Goal: Task Accomplishment & Management: Complete application form

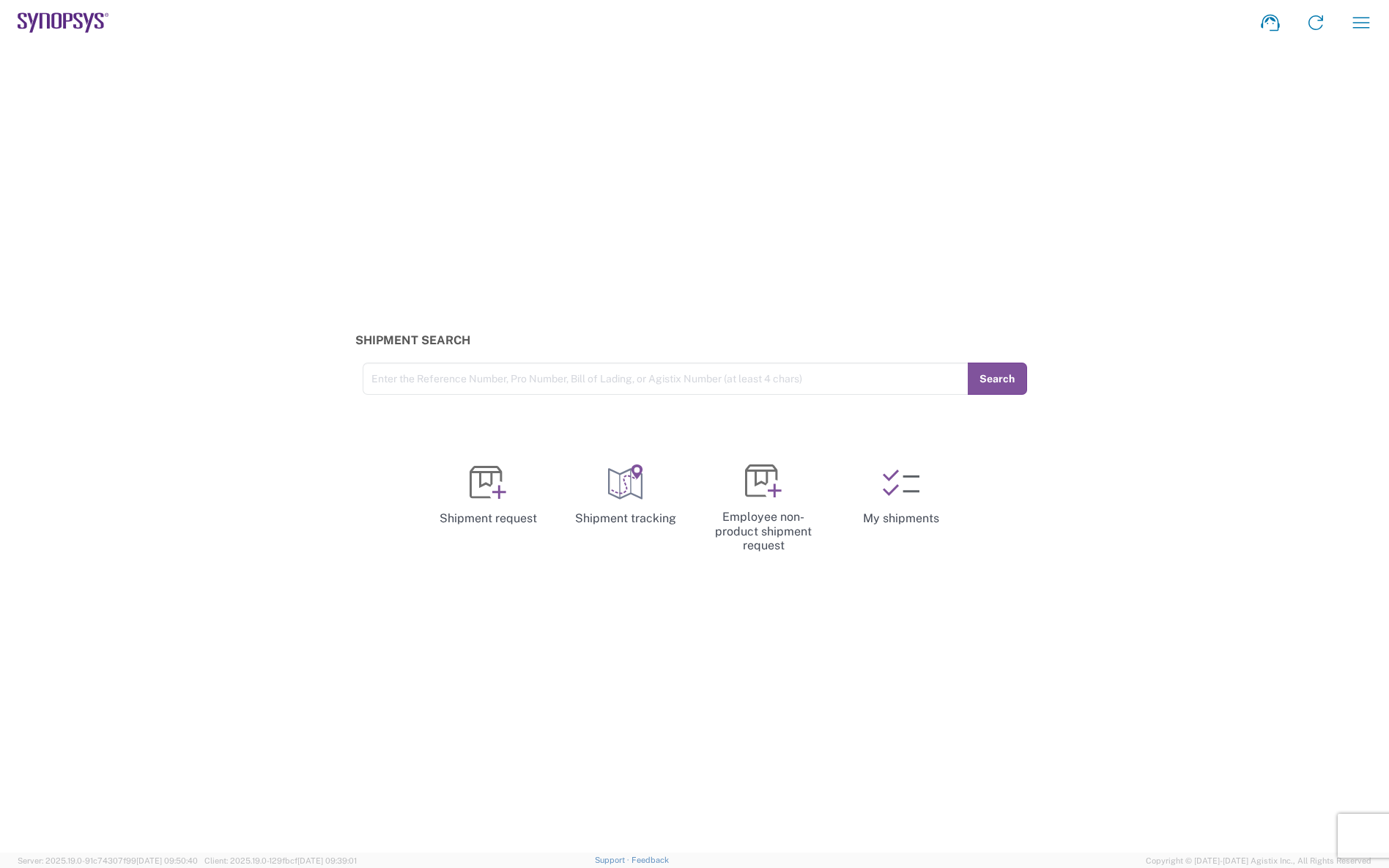
click at [1358, 23] on icon "button" at bounding box center [1361, 22] width 23 height 23
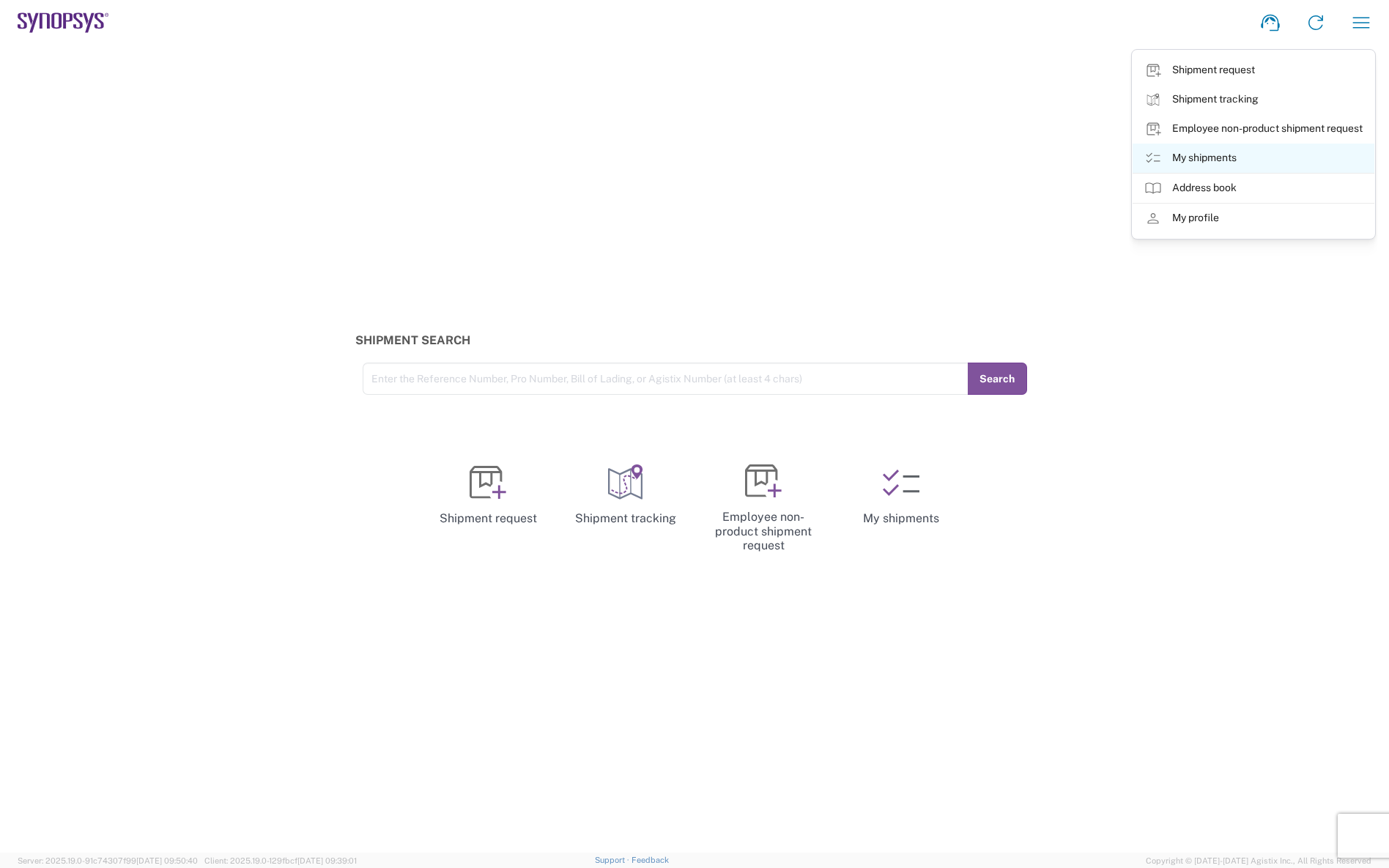
click at [1221, 156] on link "My shipments" at bounding box center [1254, 158] width 242 height 29
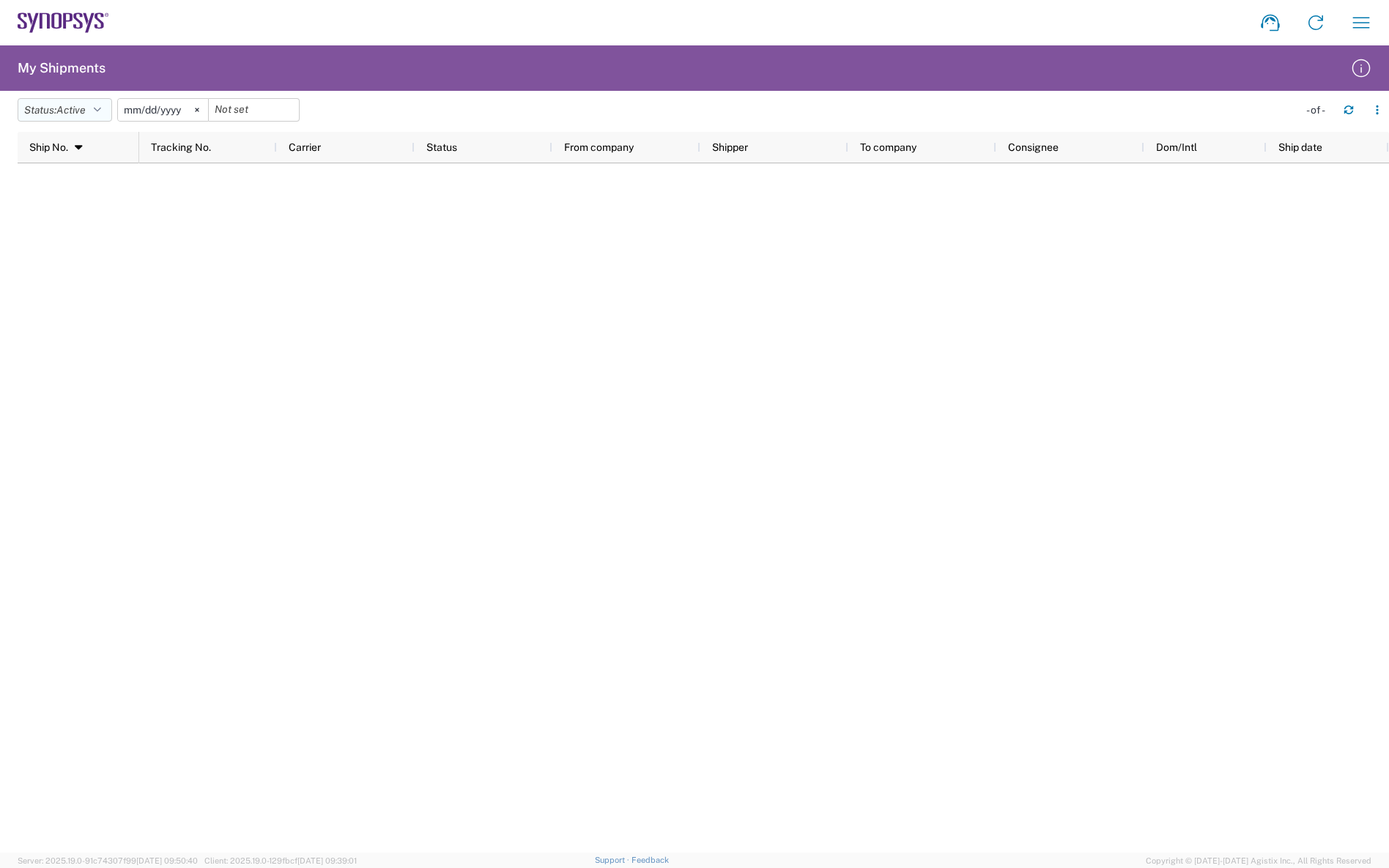
click at [110, 110] on button "Status: Active" at bounding box center [65, 109] width 95 height 23
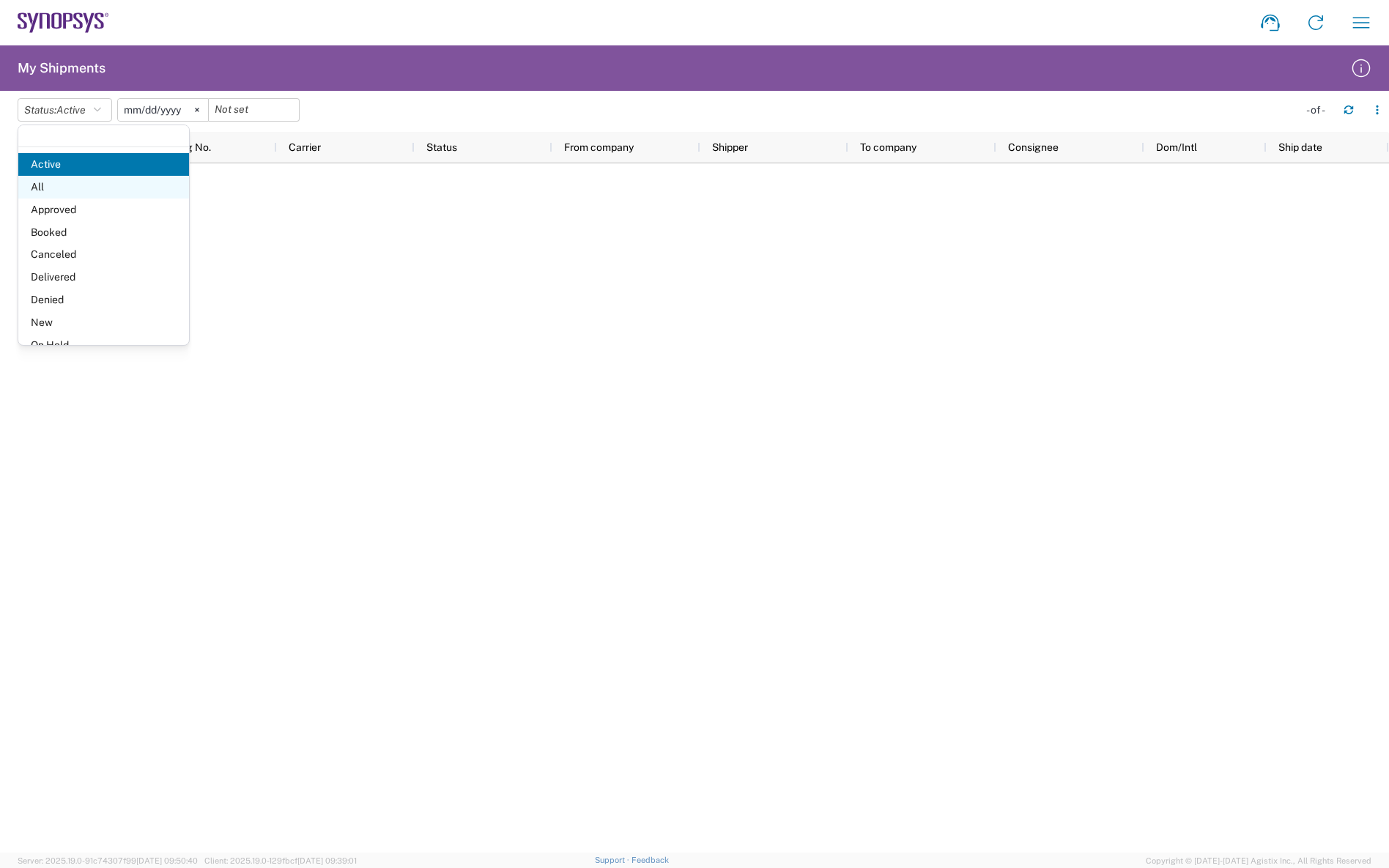
click at [68, 186] on span "All" at bounding box center [103, 187] width 171 height 23
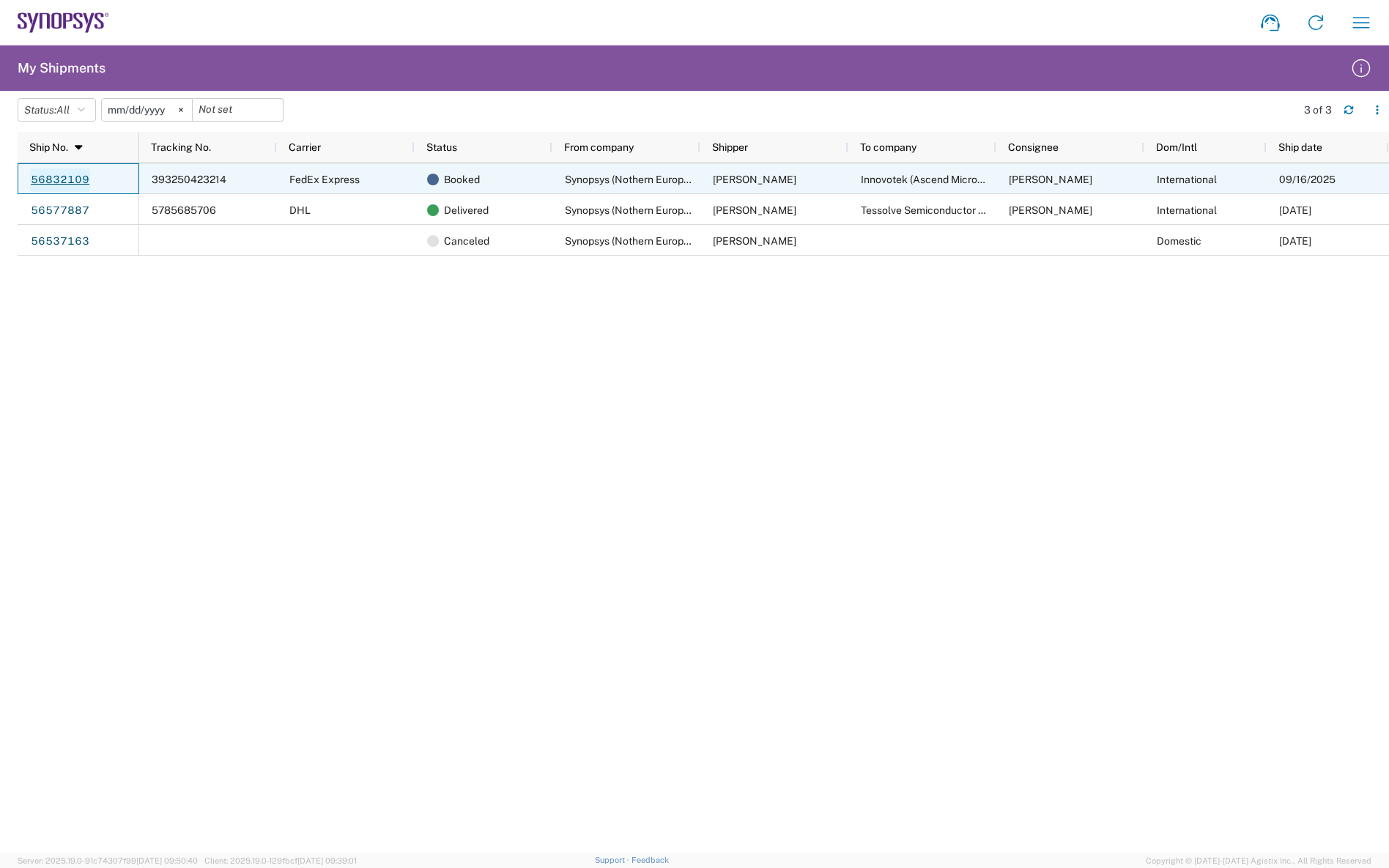
click at [72, 180] on link "56832109" at bounding box center [60, 180] width 60 height 23
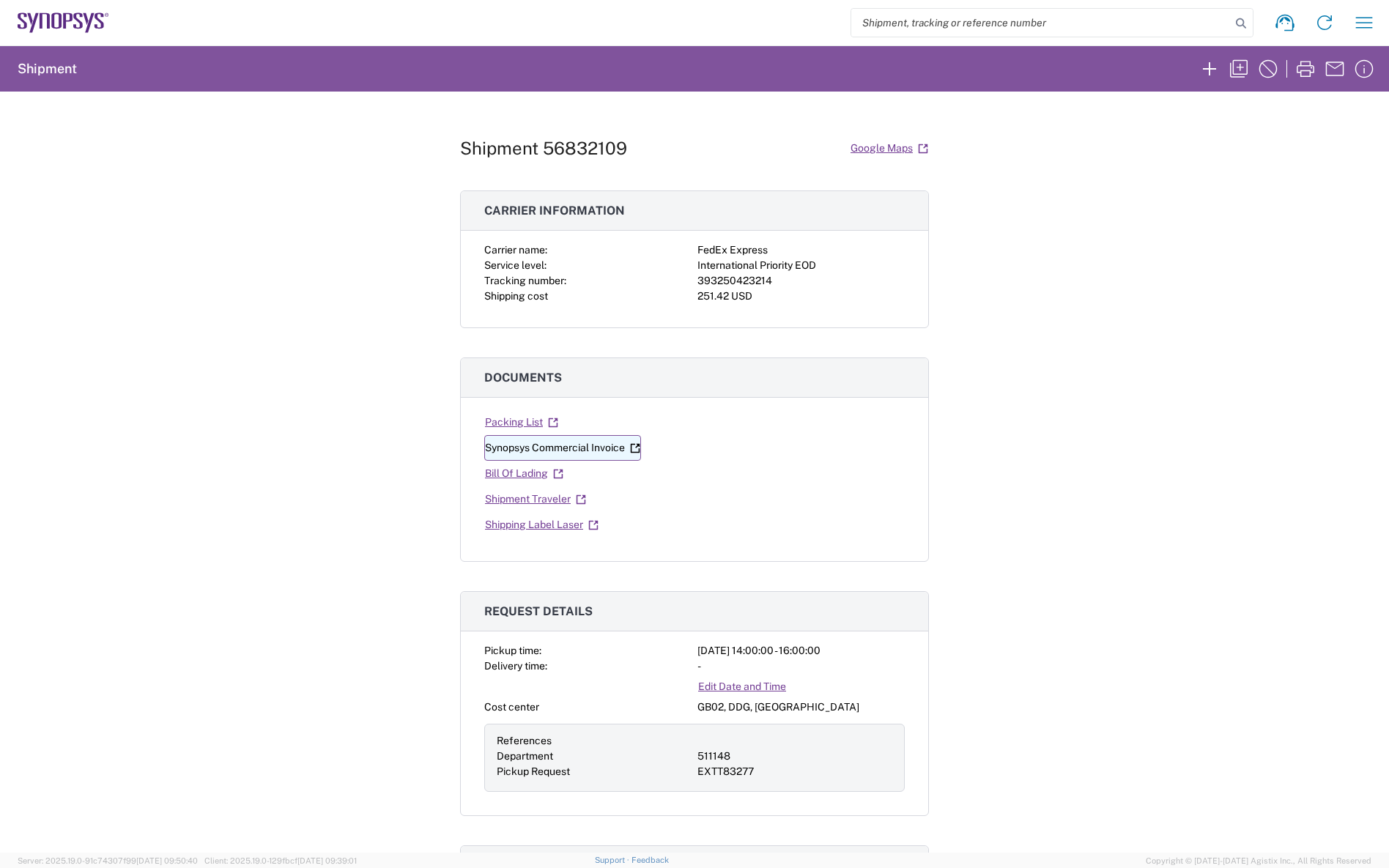
click at [524, 448] on link "Synopsys Commercial Invoice" at bounding box center [562, 448] width 157 height 26
click at [1272, 68] on icon "button" at bounding box center [1268, 68] width 23 height 23
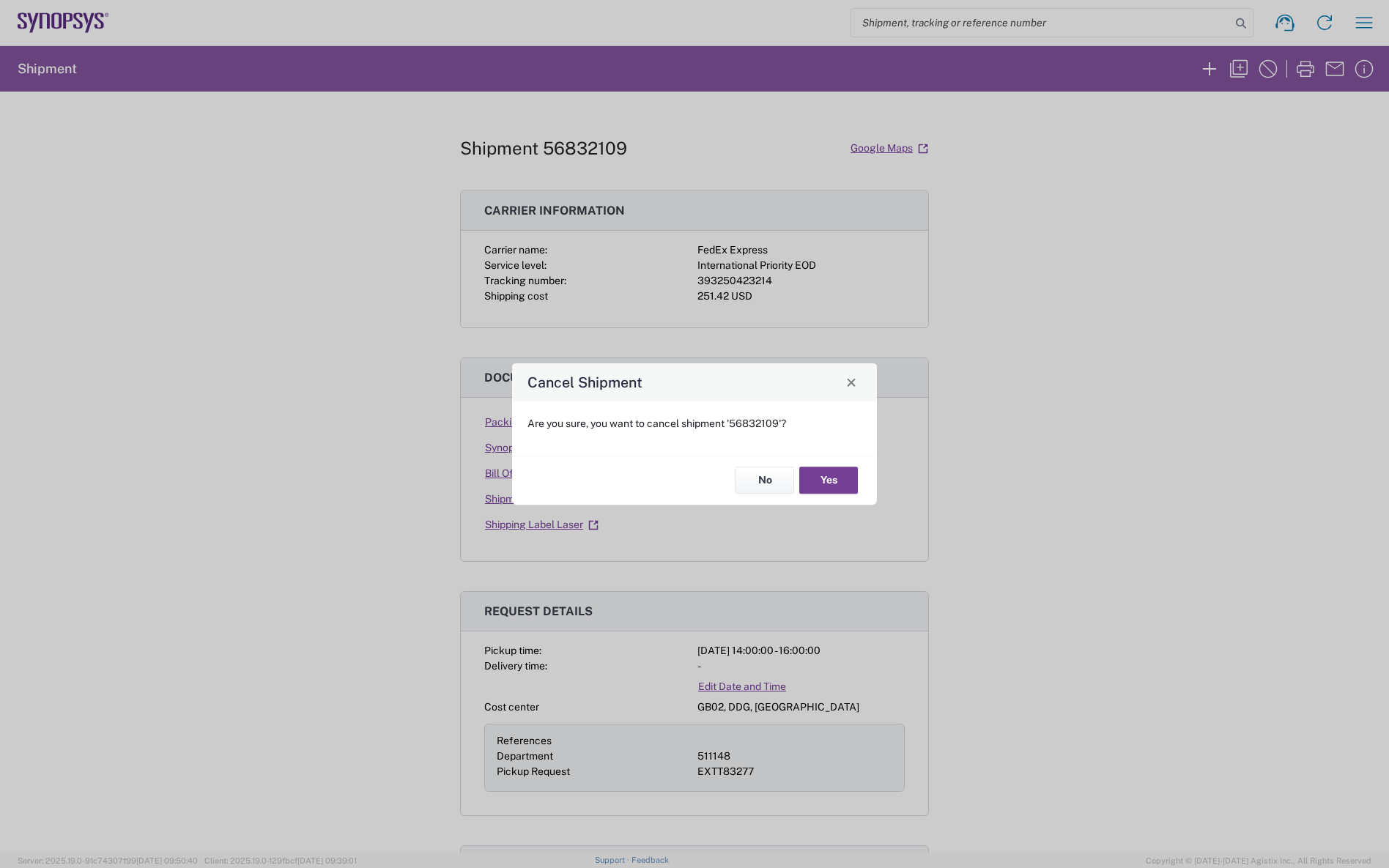
click at [821, 480] on button "Yes" at bounding box center [829, 481] width 59 height 27
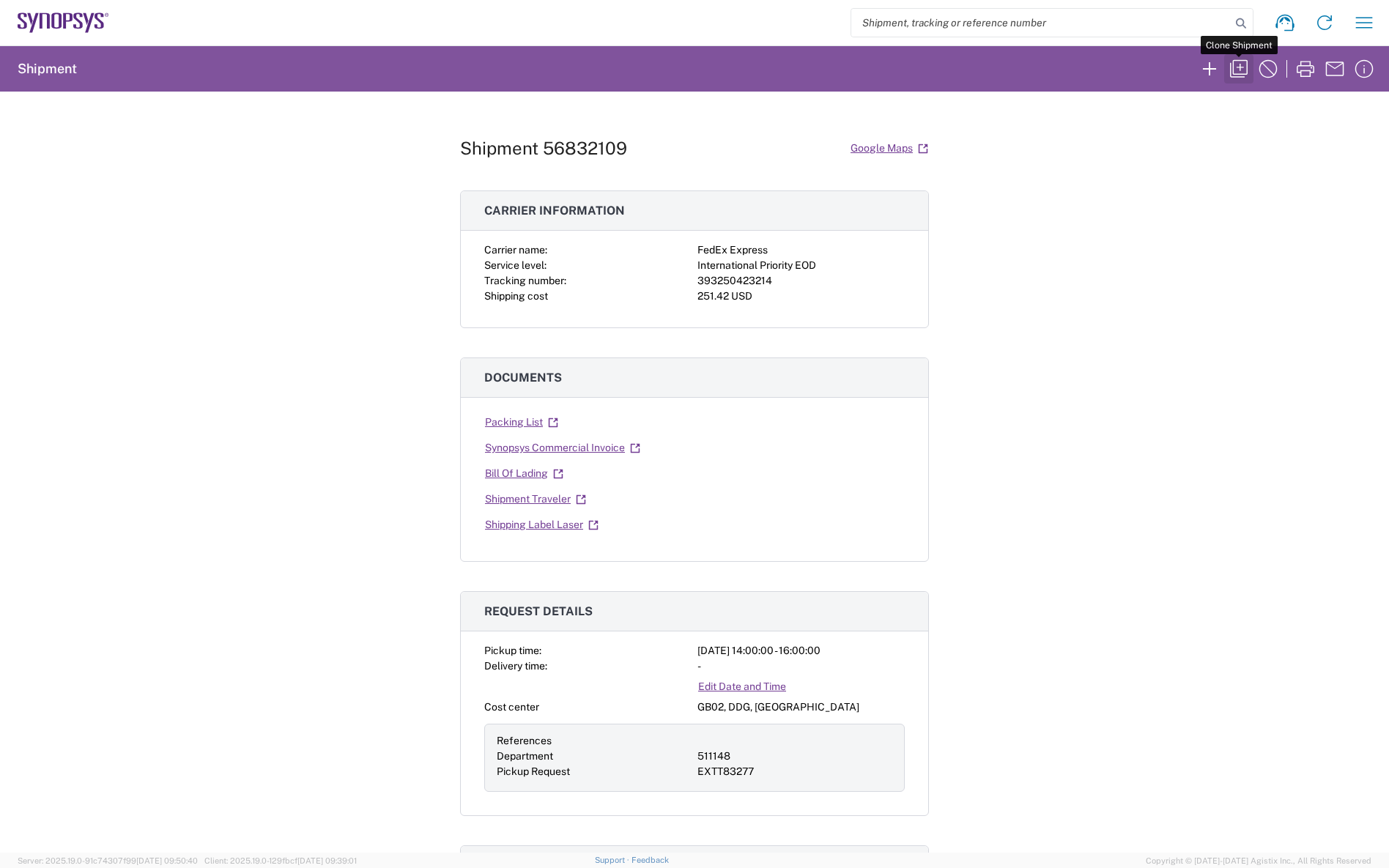
click at [1243, 69] on icon "button" at bounding box center [1238, 68] width 23 height 23
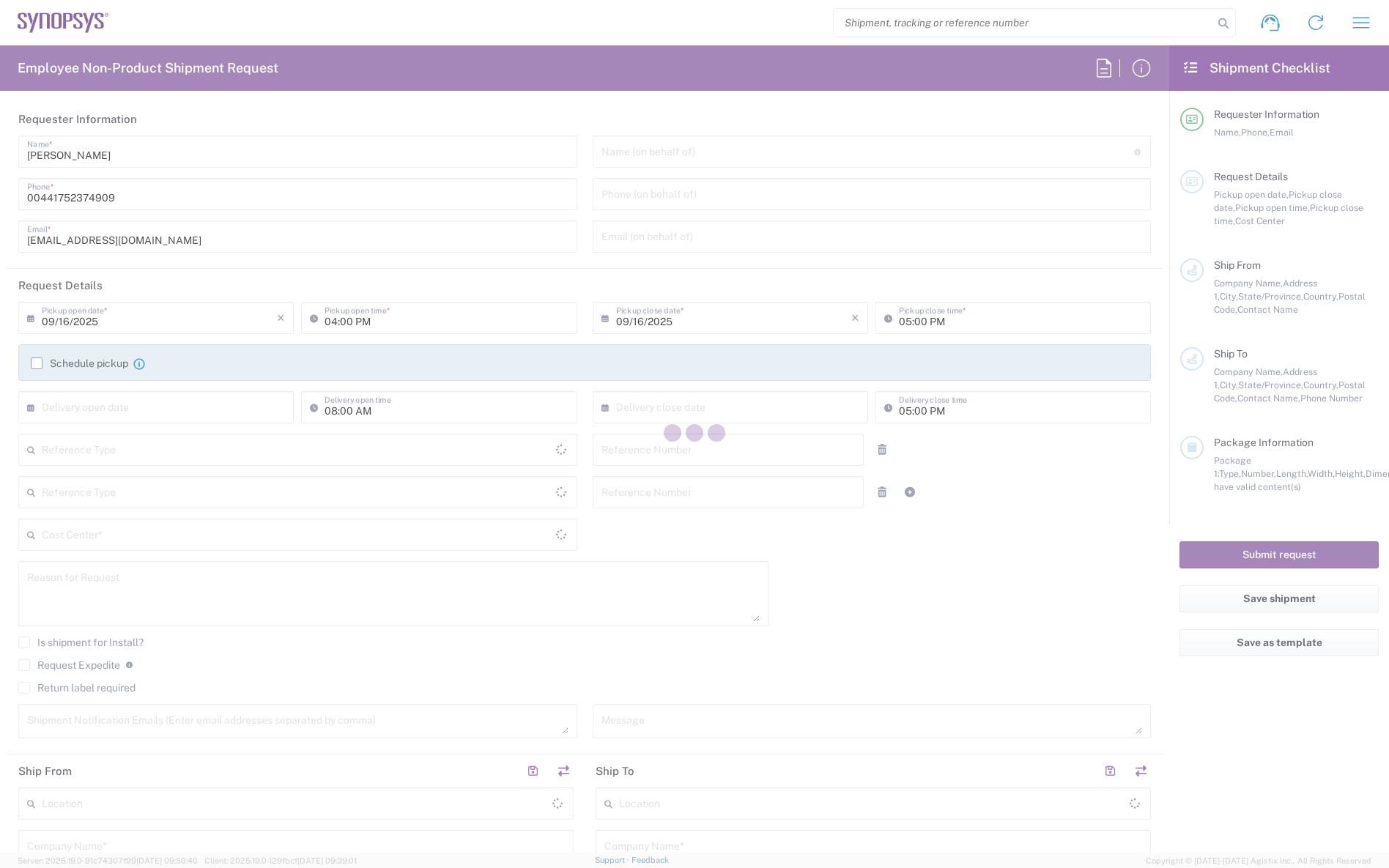
type input "Department"
type input "Delivered at Place"
type input "[GEOGRAPHIC_DATA]"
type input "511148"
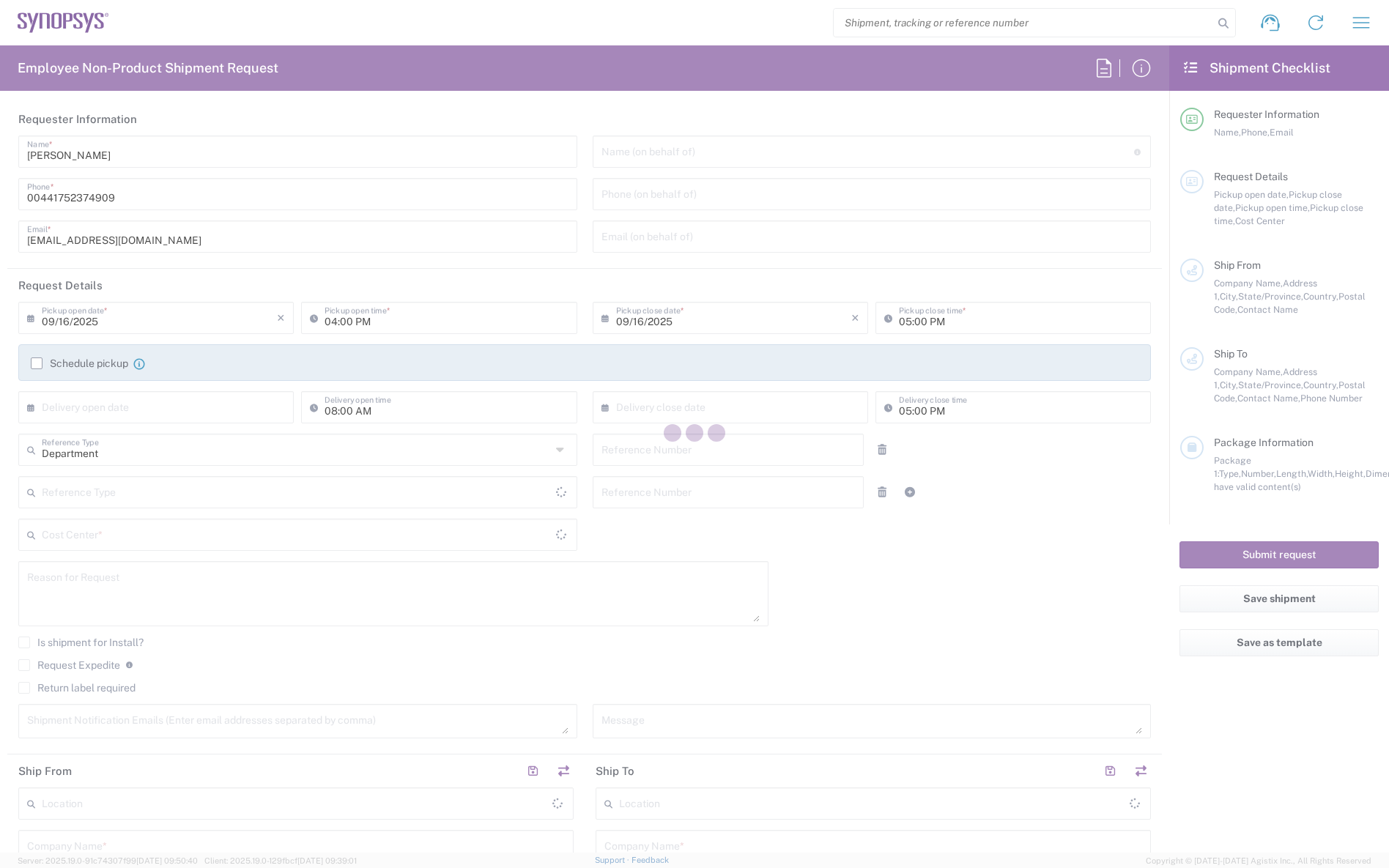
type textarea "Sending replacement parts to contractor: Innovotek Free of Charge parts"
type textarea "[EMAIL_ADDRESS][DOMAIN_NAME]"
type input "Synopsys (Nothern Europe) Limited"
type input "[STREET_ADDRESS]"
type input "Derriford"
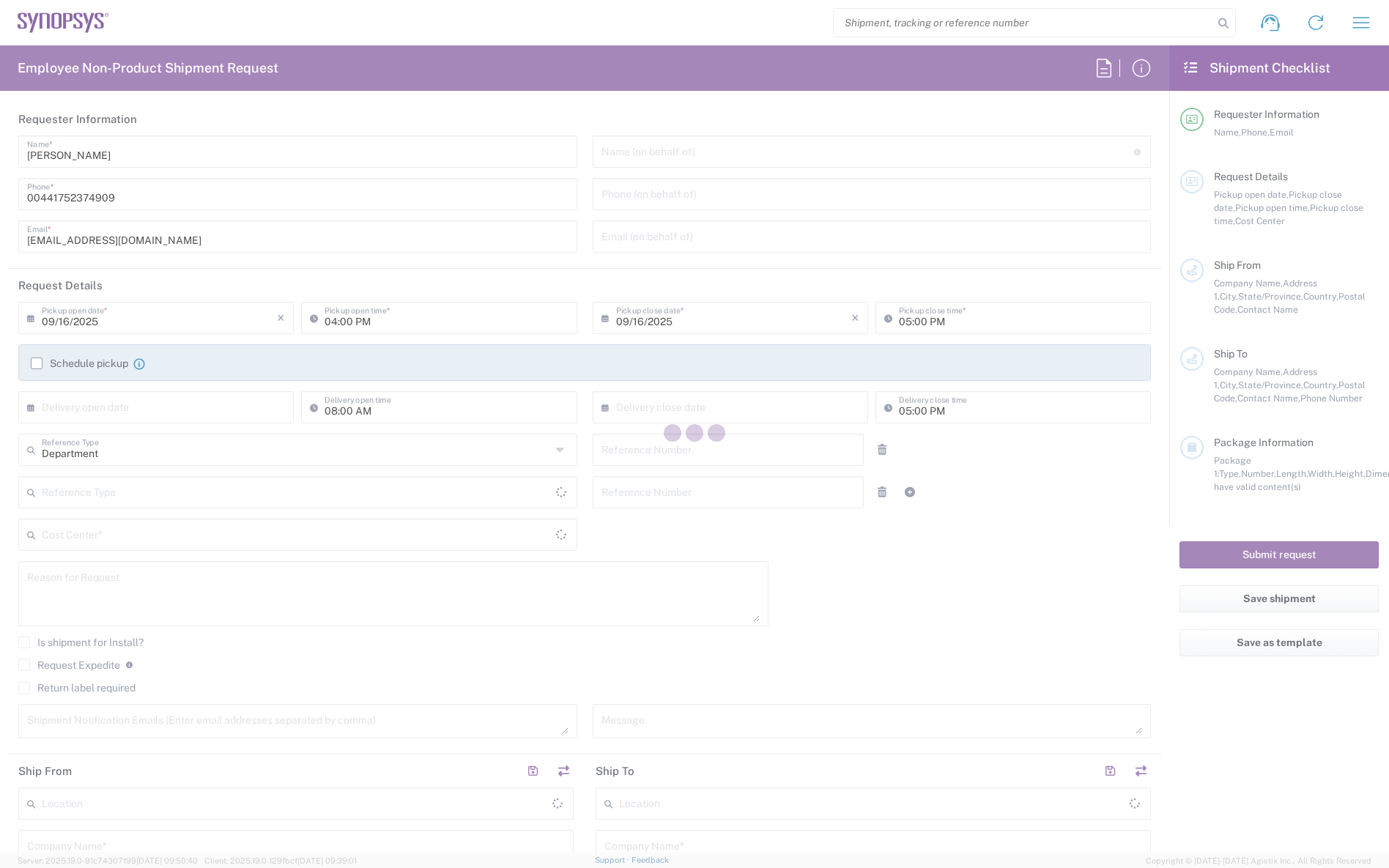
type input "[GEOGRAPHIC_DATA]"
type input "PL6 8BT"
type input "[PERSON_NAME]"
type input "00441752374909"
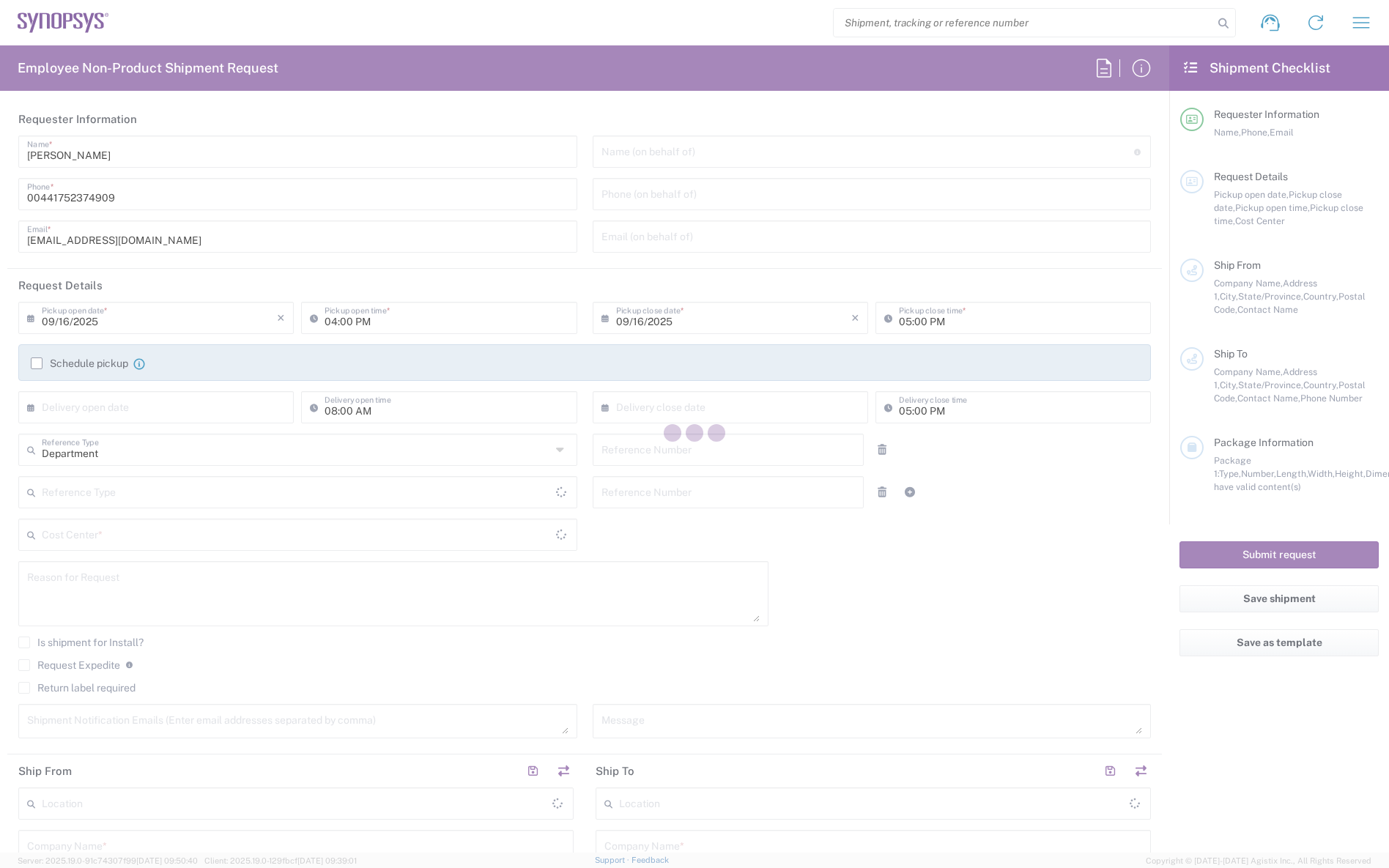
type input "[EMAIL_ADDRESS][DOMAIN_NAME]"
type input "Innovotek (Ascend Microsystems)"
type input "[STREET_ADDRESS]"
type input "Kota Damansara PJU 5, [GEOGRAPHIC_DATA]"
type input "[GEOGRAPHIC_DATA]"
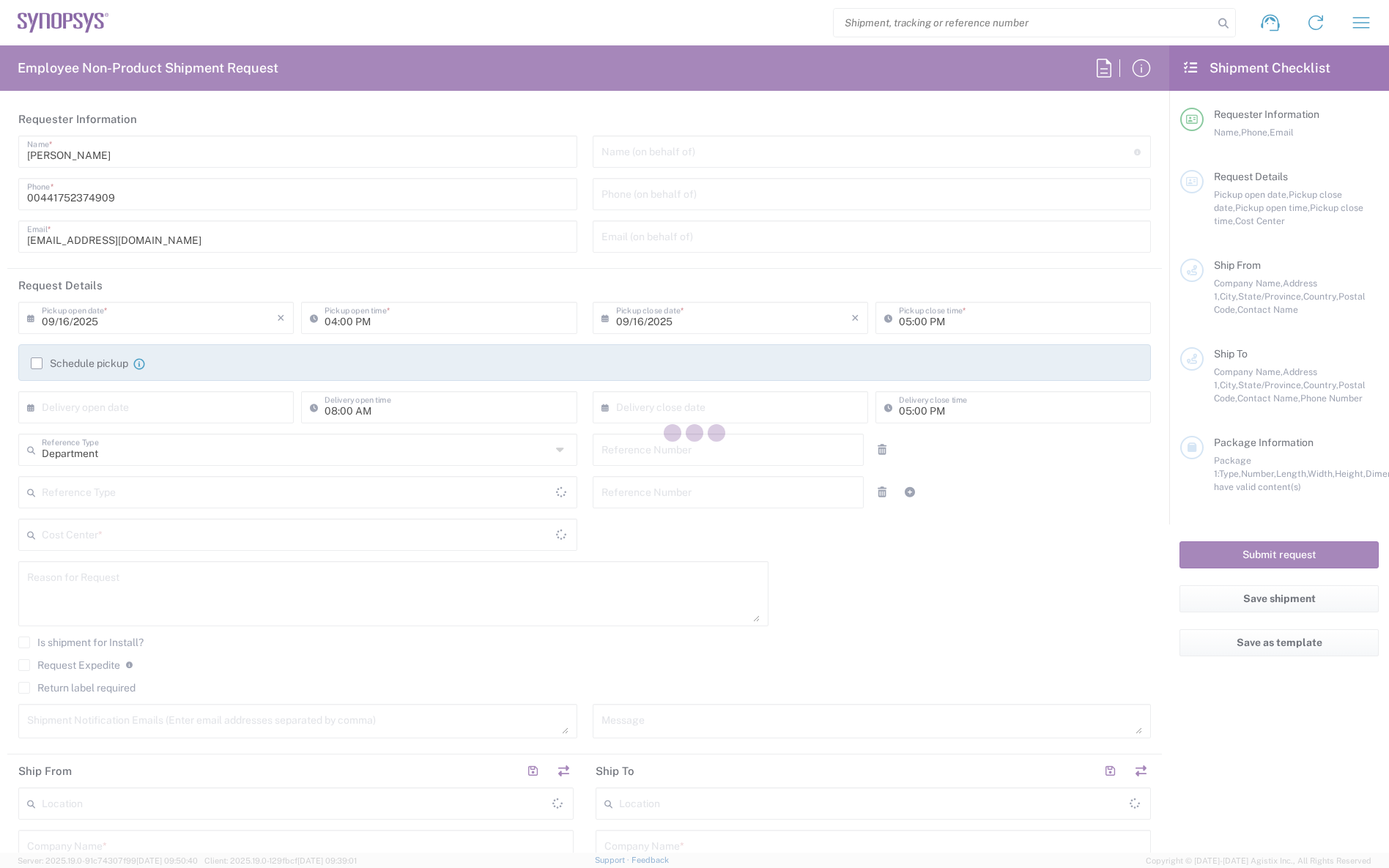
type input "[GEOGRAPHIC_DATA]"
type input "47810"
type input "[PERSON_NAME]"
type input "[PHONE_NUMBER]"
type input "02:00 PM"
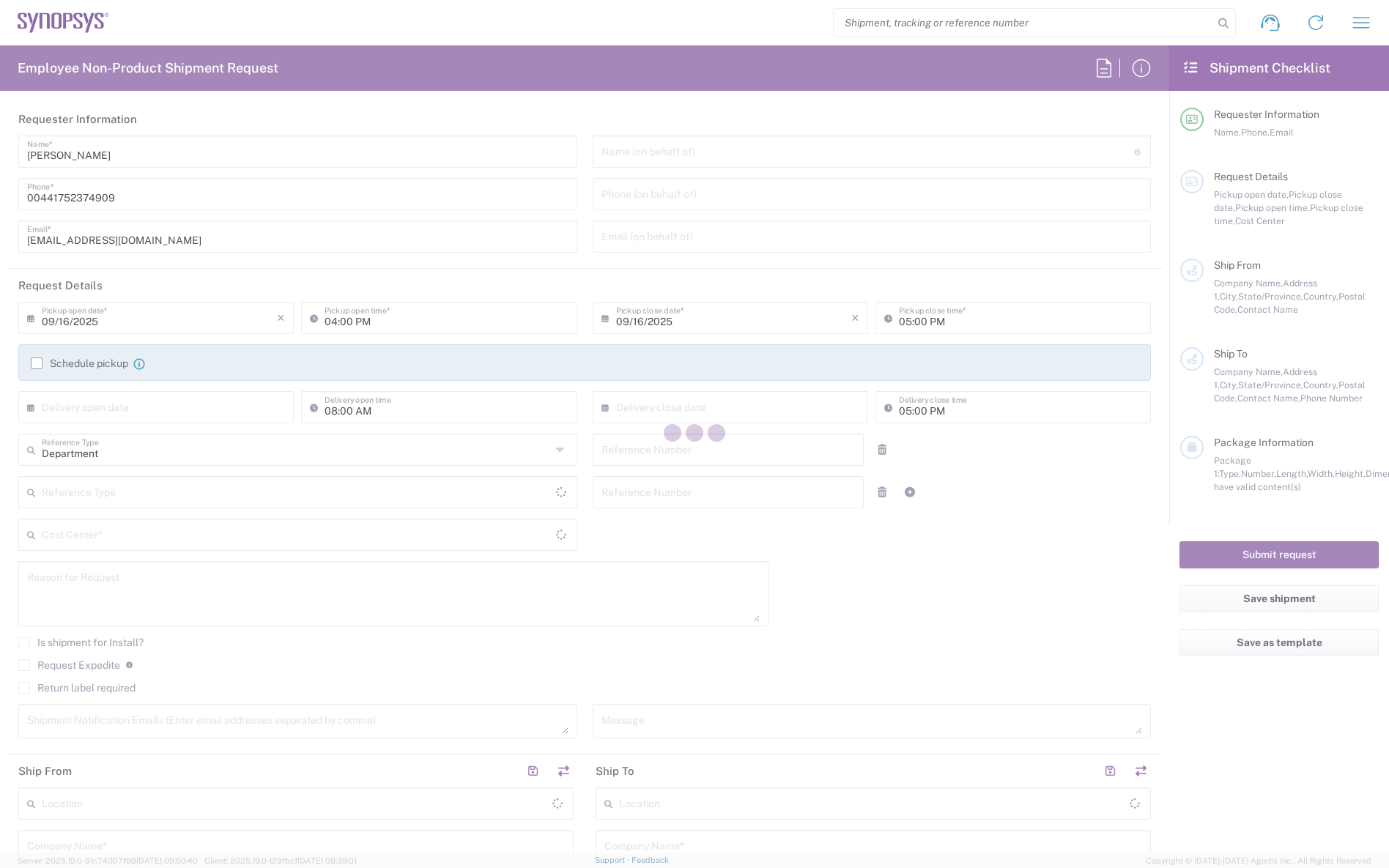
type input "04:00 PM"
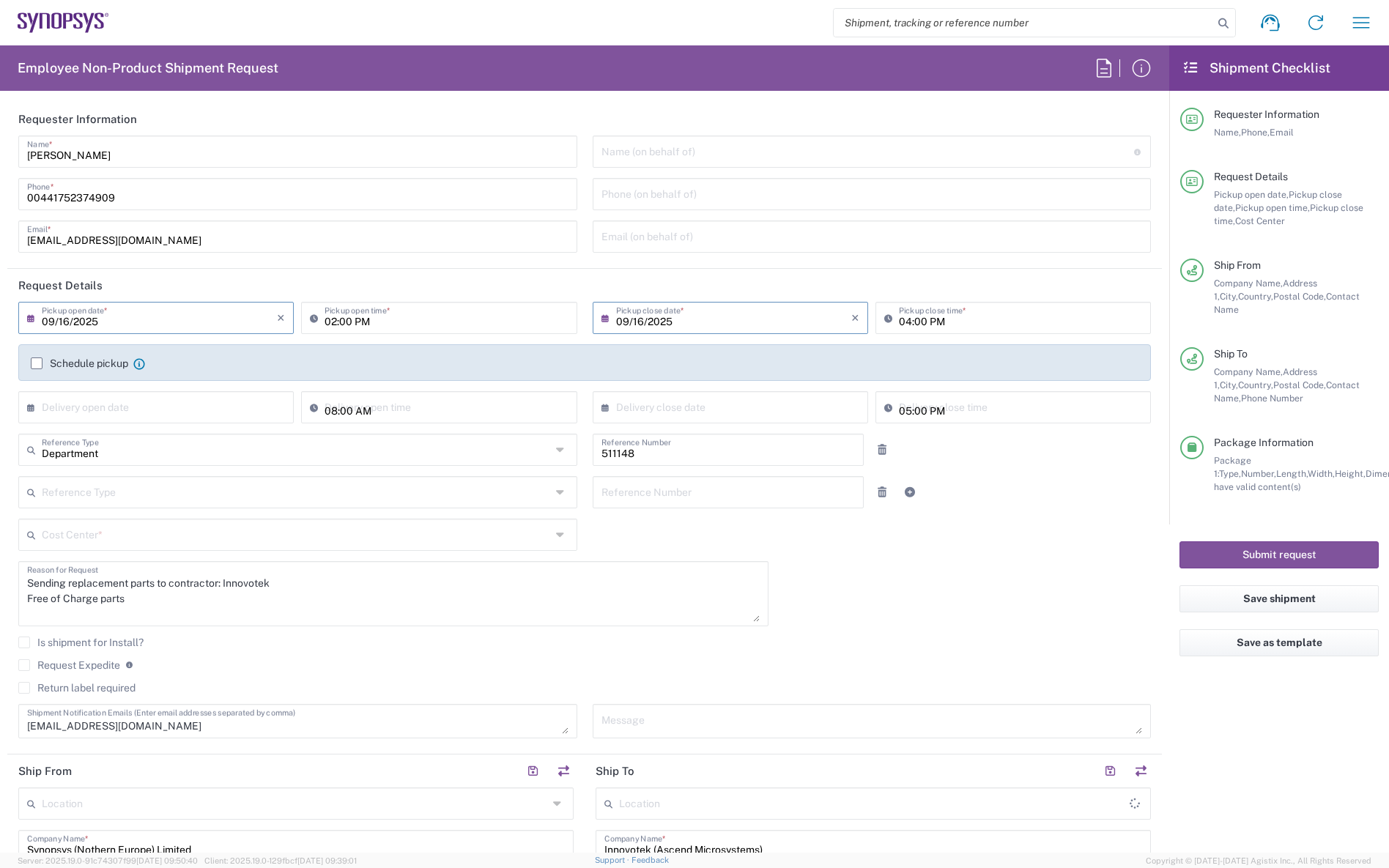
type input "[GEOGRAPHIC_DATA]"
type input "Cardboard Box(es)"
type input "GB02, DDG, Monashee RD 511148"
type input "Plymouth GB19"
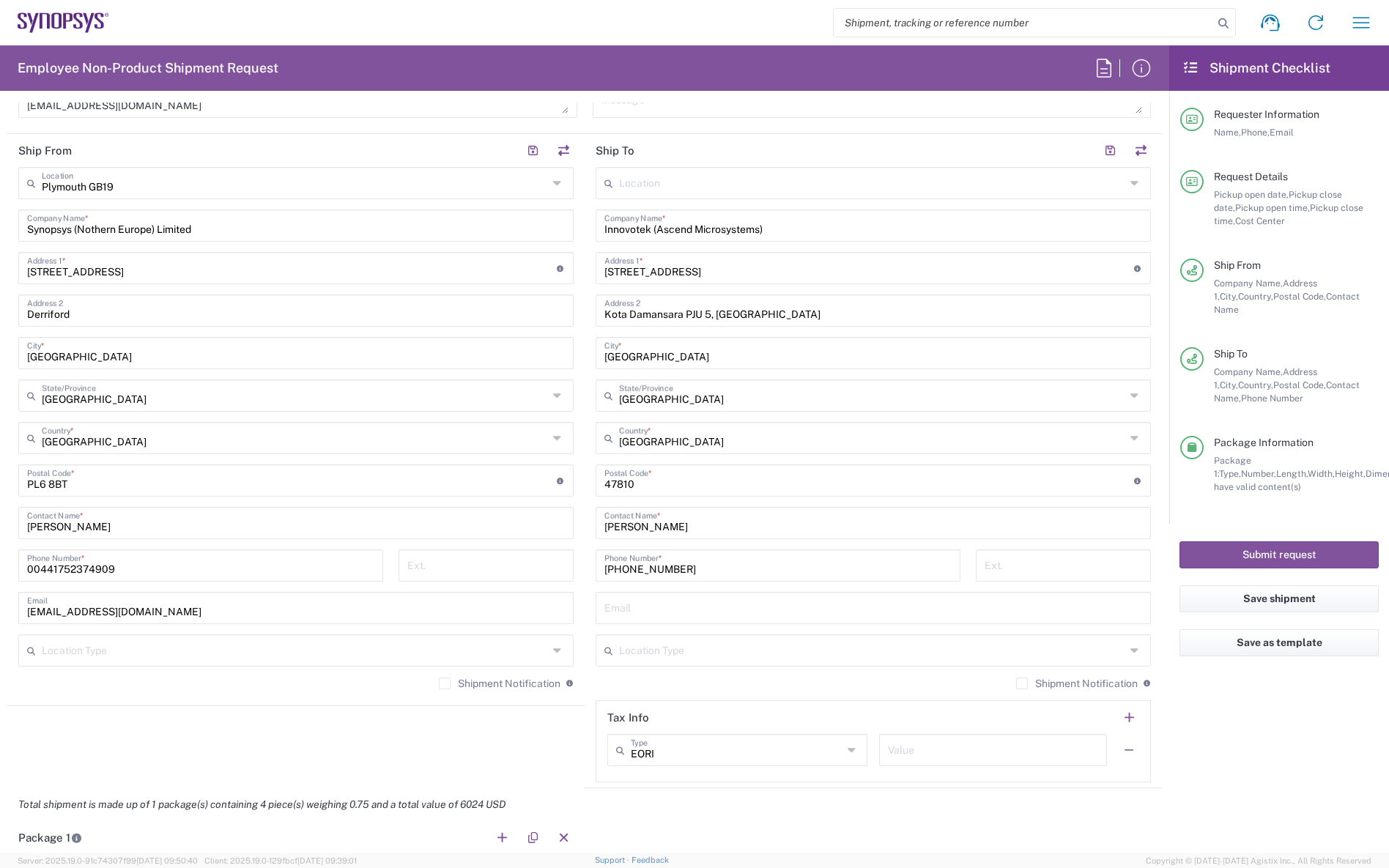
scroll to position [879, 0]
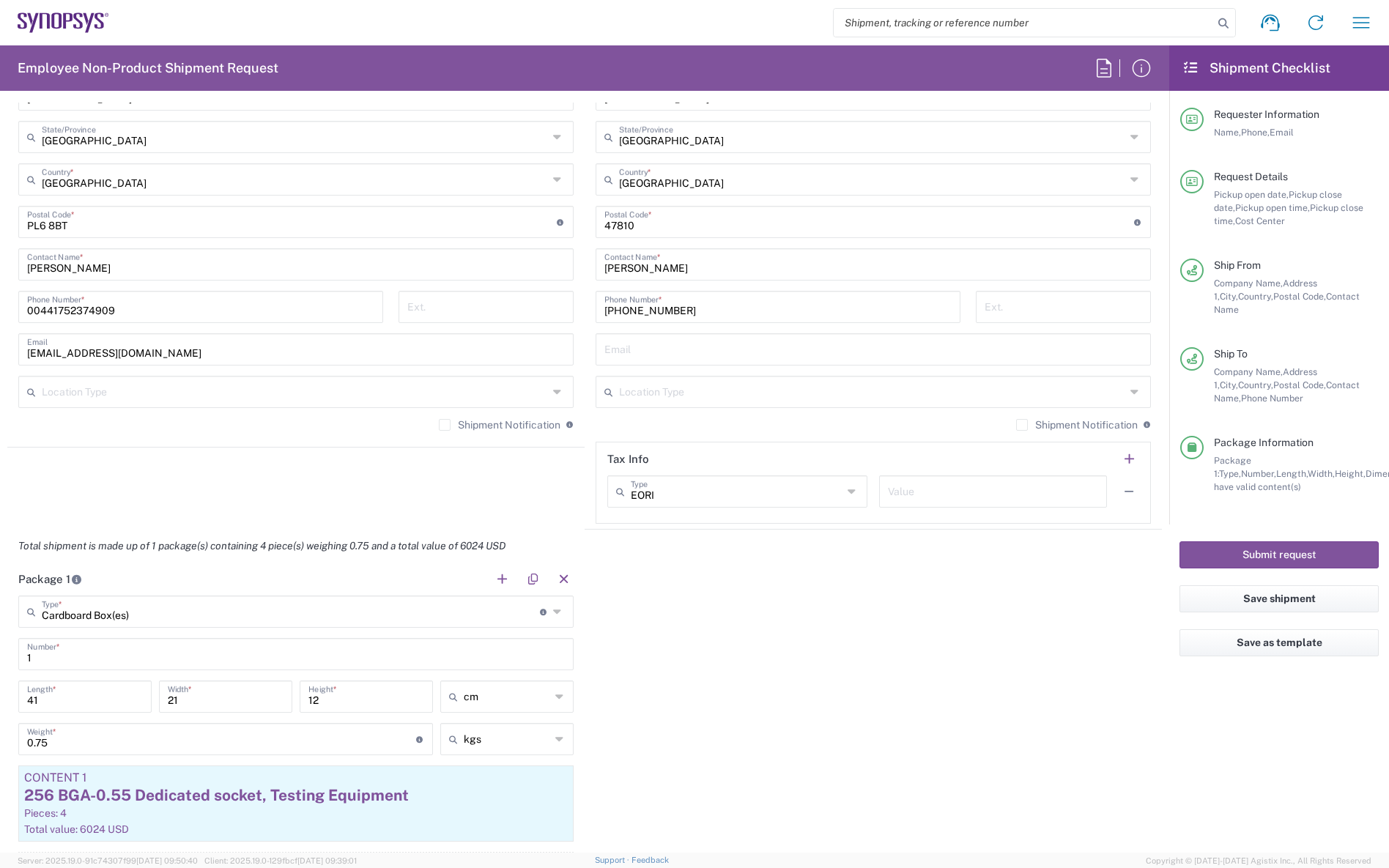
click at [763, 505] on div "EORI Type" at bounding box center [737, 492] width 260 height 32
click at [923, 706] on div "Package 1 Cardboard Box(es) Type * Material used to package goods Cardboard Box…" at bounding box center [585, 743] width 1155 height 361
type input "EORI"
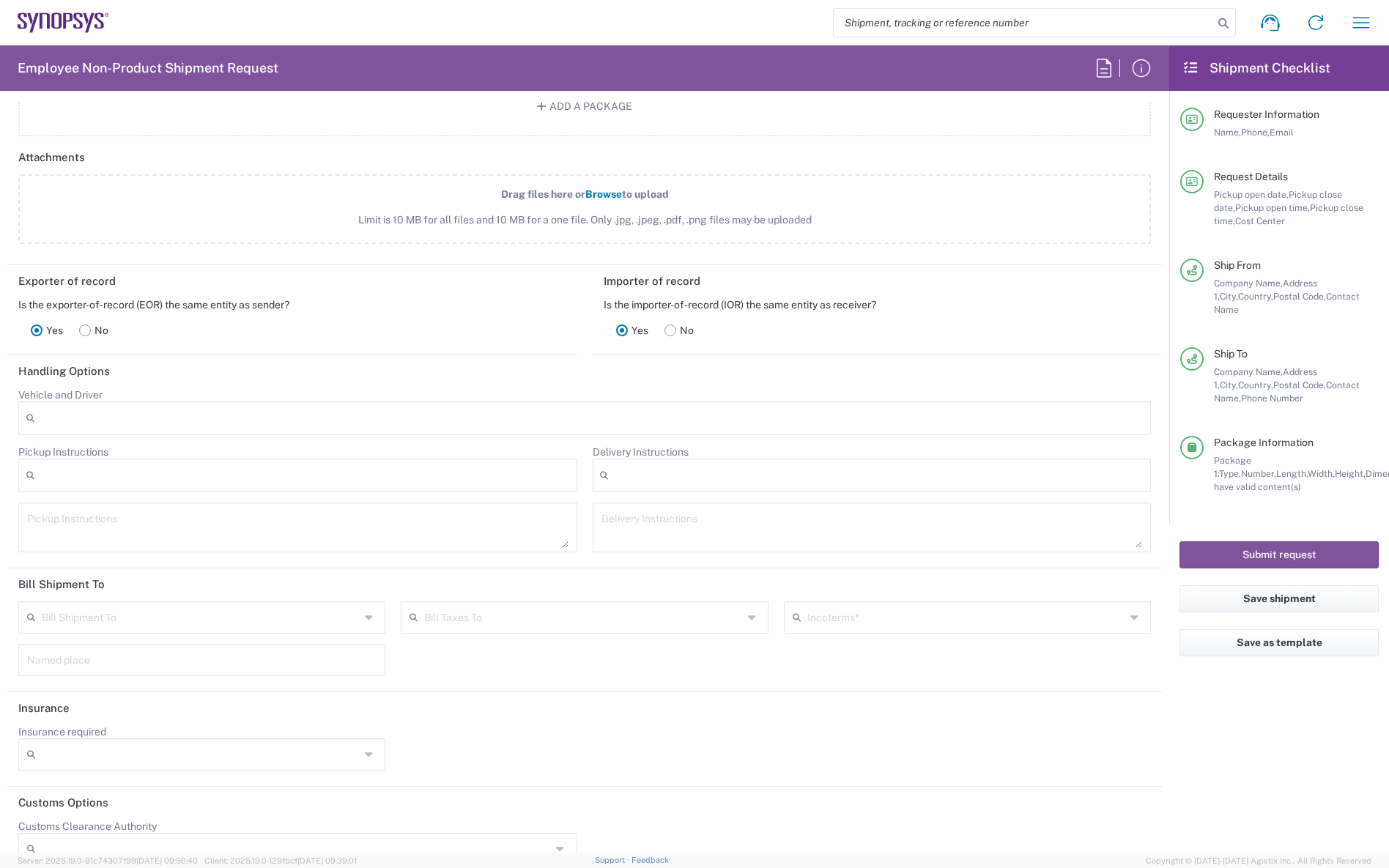
scroll to position [1770, 0]
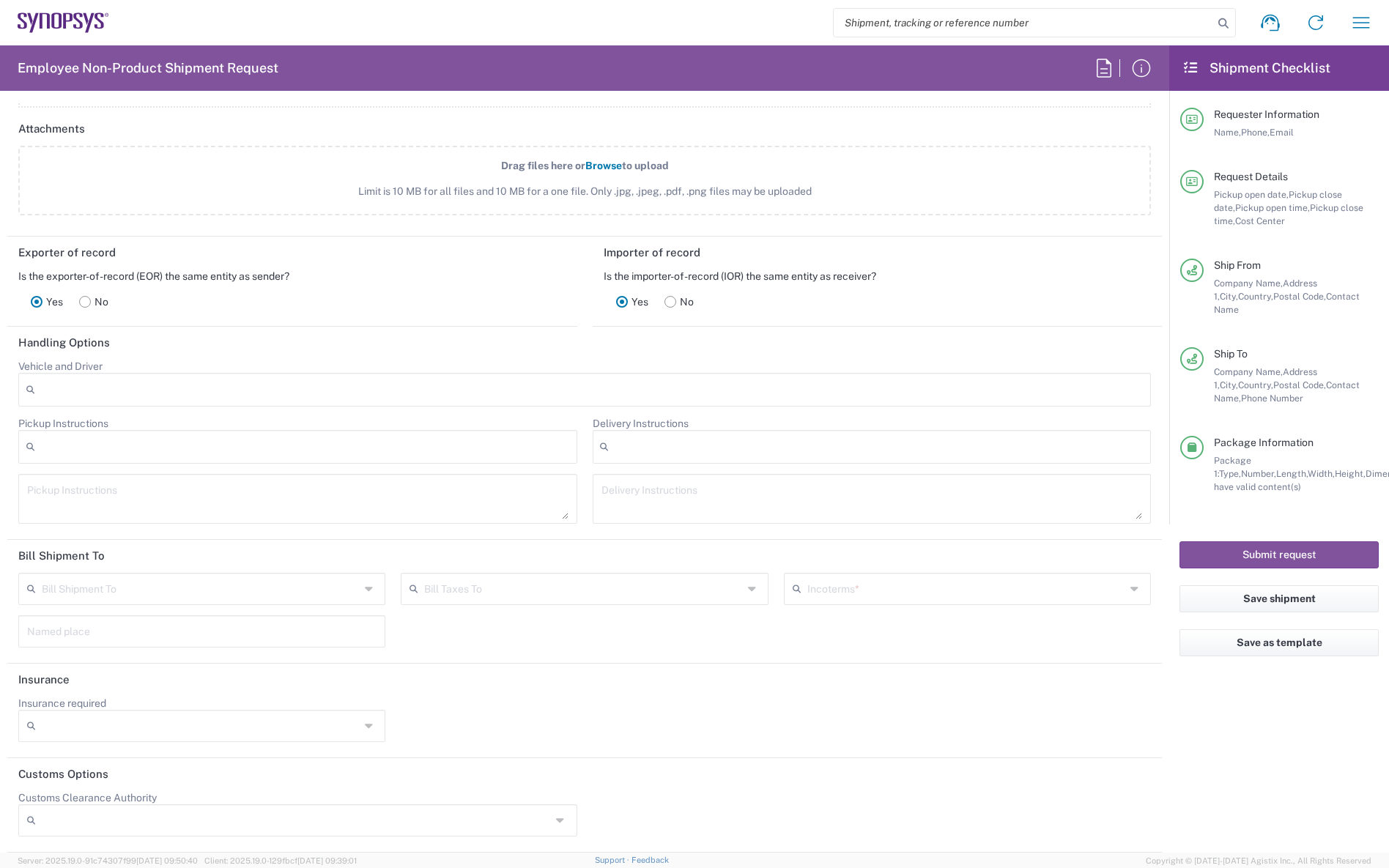
click at [545, 824] on input "Customs Clearance Authority" at bounding box center [296, 820] width 509 height 23
click at [665, 807] on div at bounding box center [872, 818] width 575 height 56
click at [369, 588] on icon at bounding box center [371, 588] width 12 height 23
click at [260, 640] on span "Sender/Shipper" at bounding box center [200, 645] width 361 height 23
type input "Sender/Shipper"
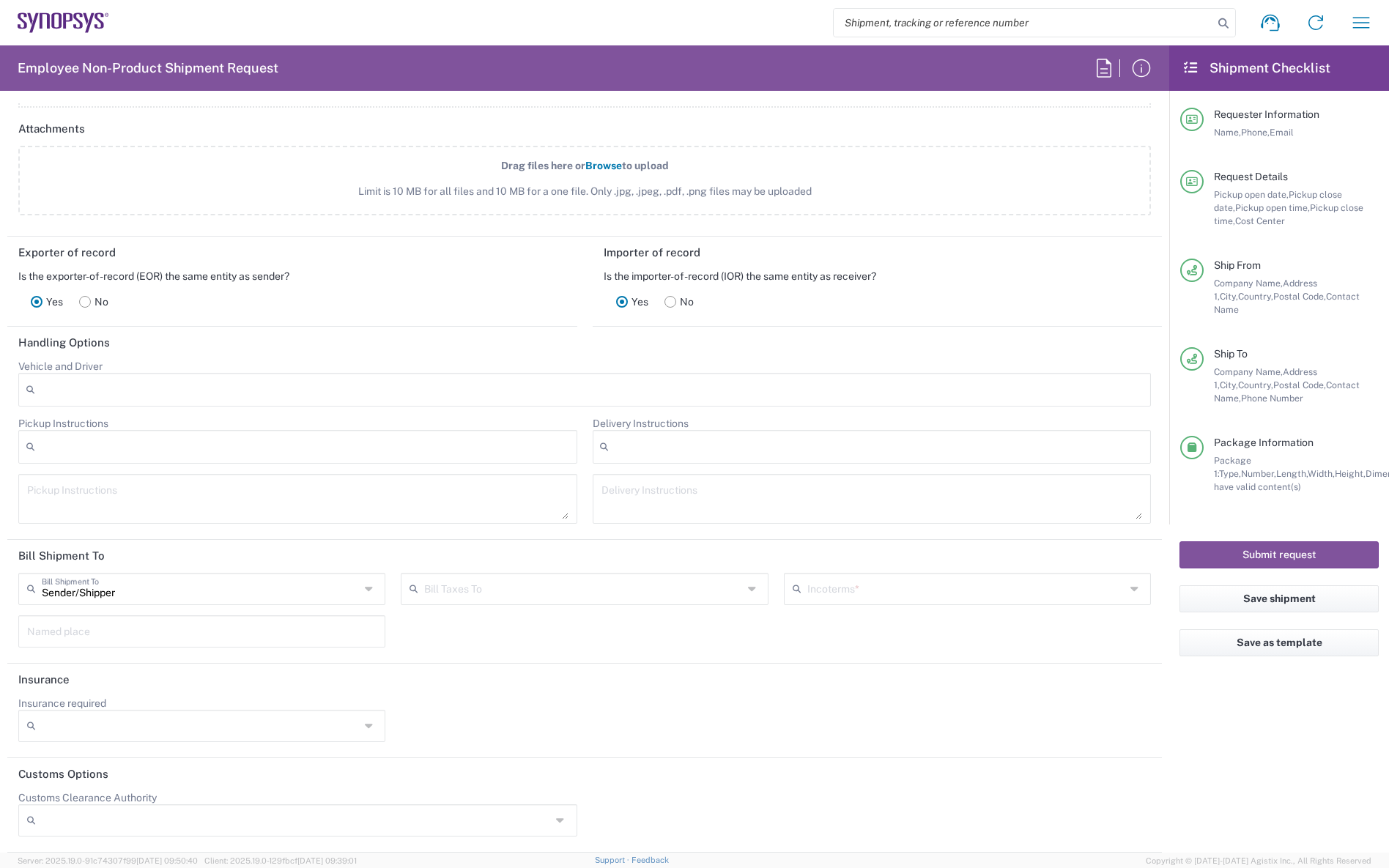
click at [568, 590] on input "text" at bounding box center [583, 588] width 318 height 26
click at [505, 645] on span "Sender/Shipper" at bounding box center [579, 645] width 361 height 23
type input "Sender/Shipper"
click at [836, 591] on input "text" at bounding box center [966, 588] width 318 height 26
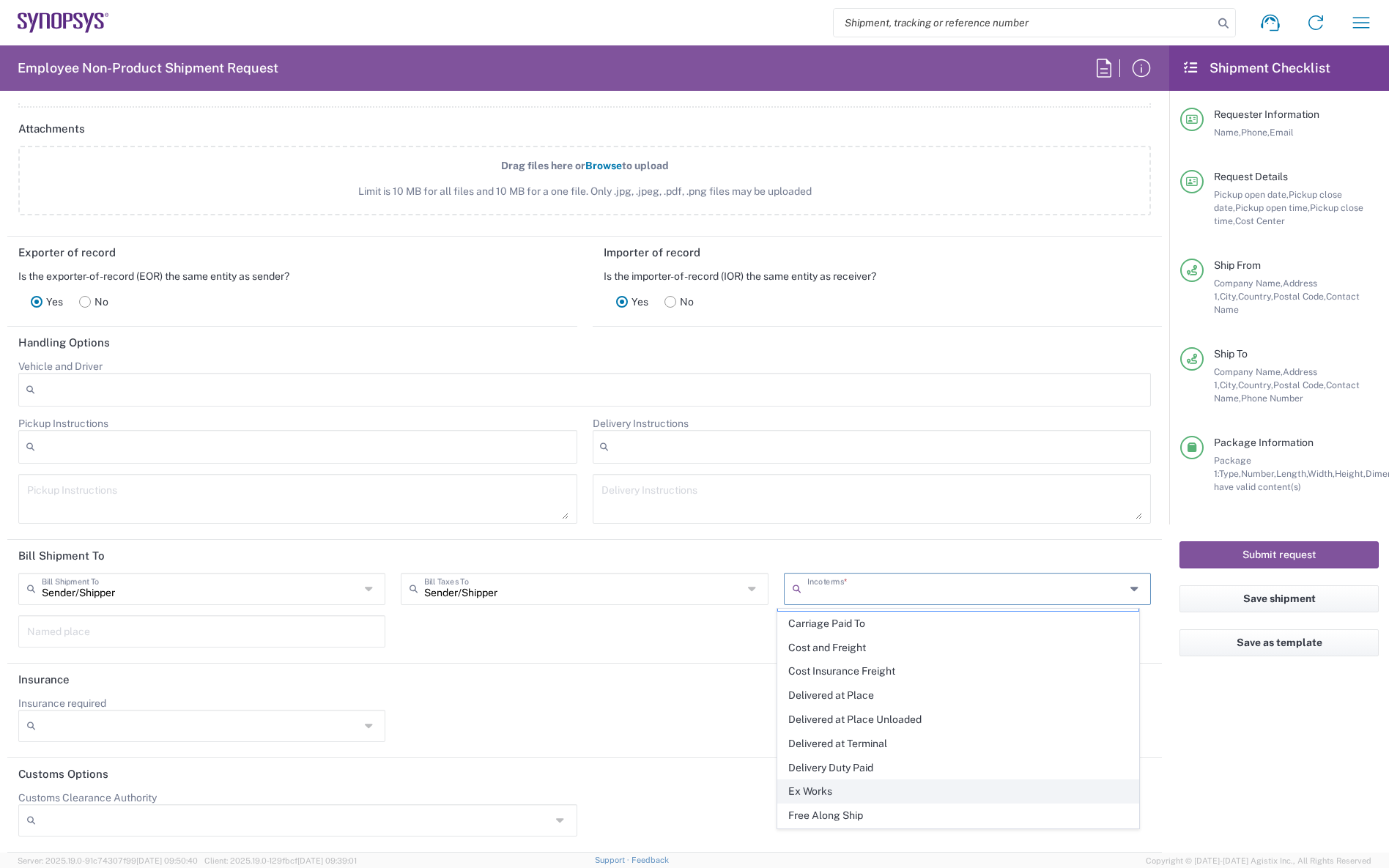
scroll to position [0, 0]
click at [857, 792] on span "Delivery Duty Paid" at bounding box center [959, 789] width 361 height 23
type input "Sender/Shipper"
type input "Delivery Duty Paid"
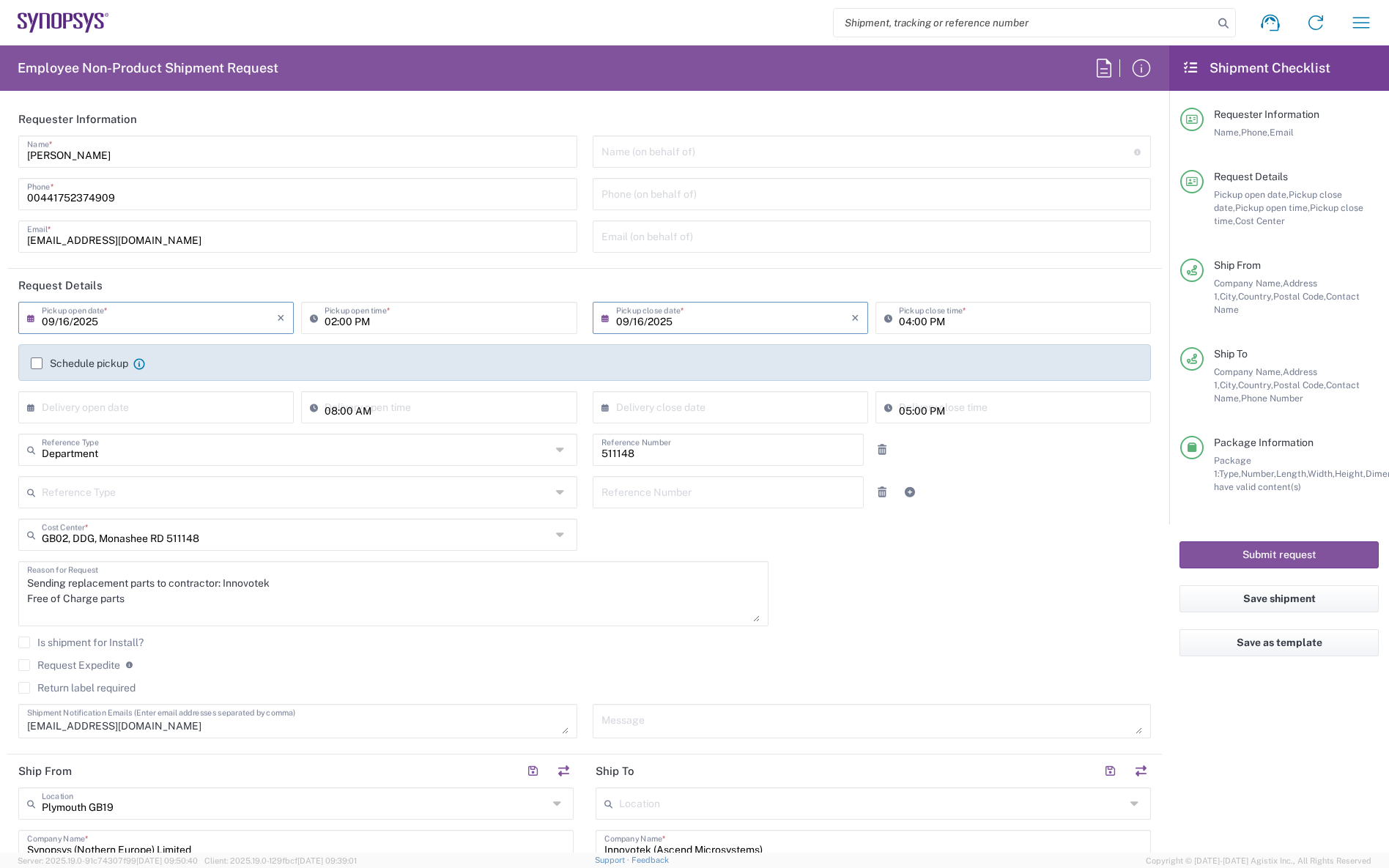
click at [668, 325] on input "09/16/2025" at bounding box center [734, 317] width 235 height 26
click at [747, 430] on span "18" at bounding box center [749, 430] width 22 height 21
type input "[DATE]"
click at [192, 319] on input "[DATE]" at bounding box center [159, 317] width 235 height 26
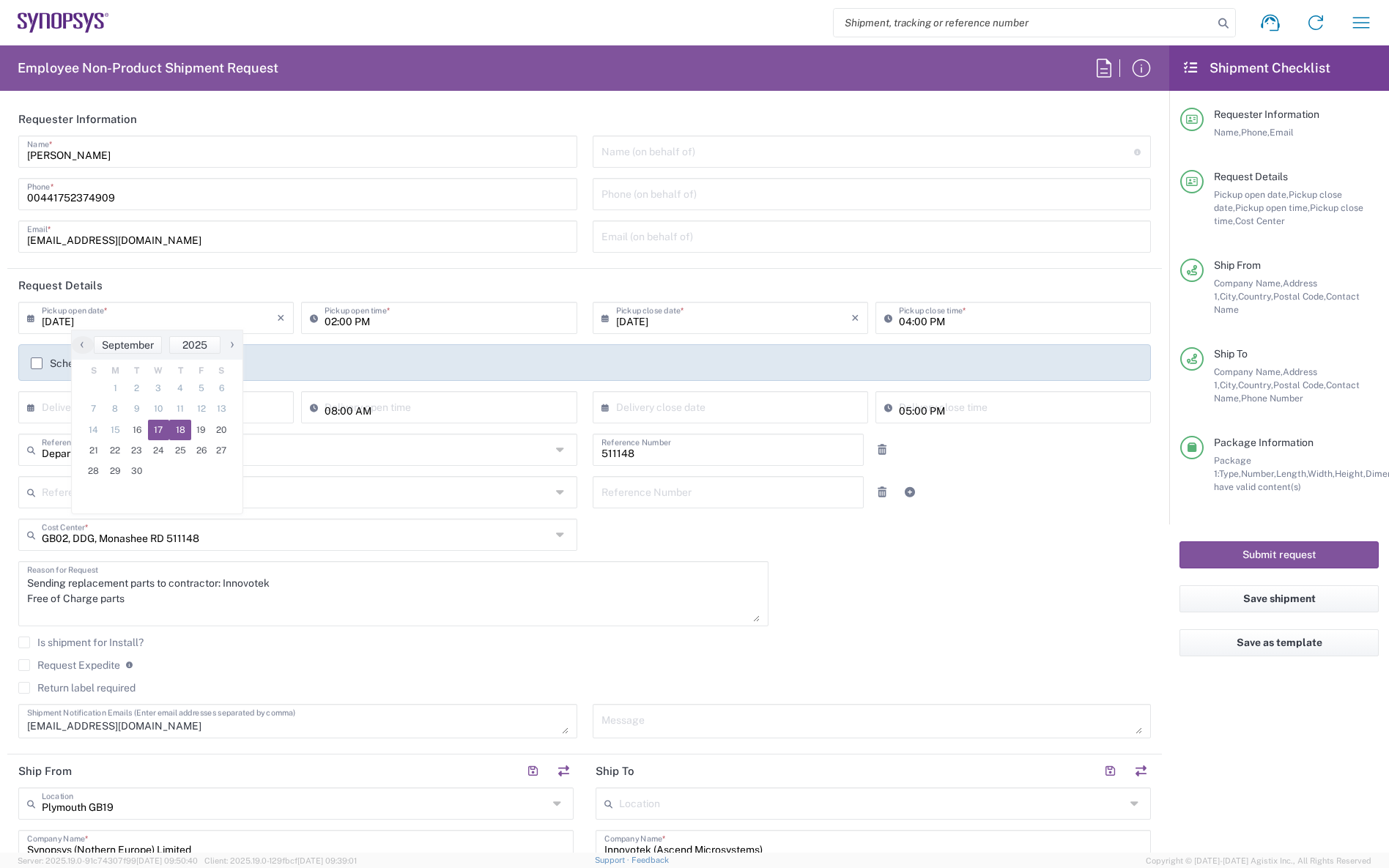
click at [161, 432] on span "17" at bounding box center [159, 430] width 22 height 21
type input "09/17/2025"
click at [334, 321] on input "02:00 PM" at bounding box center [446, 317] width 243 height 26
click at [376, 320] on input "02:00 PM" at bounding box center [446, 317] width 243 height 26
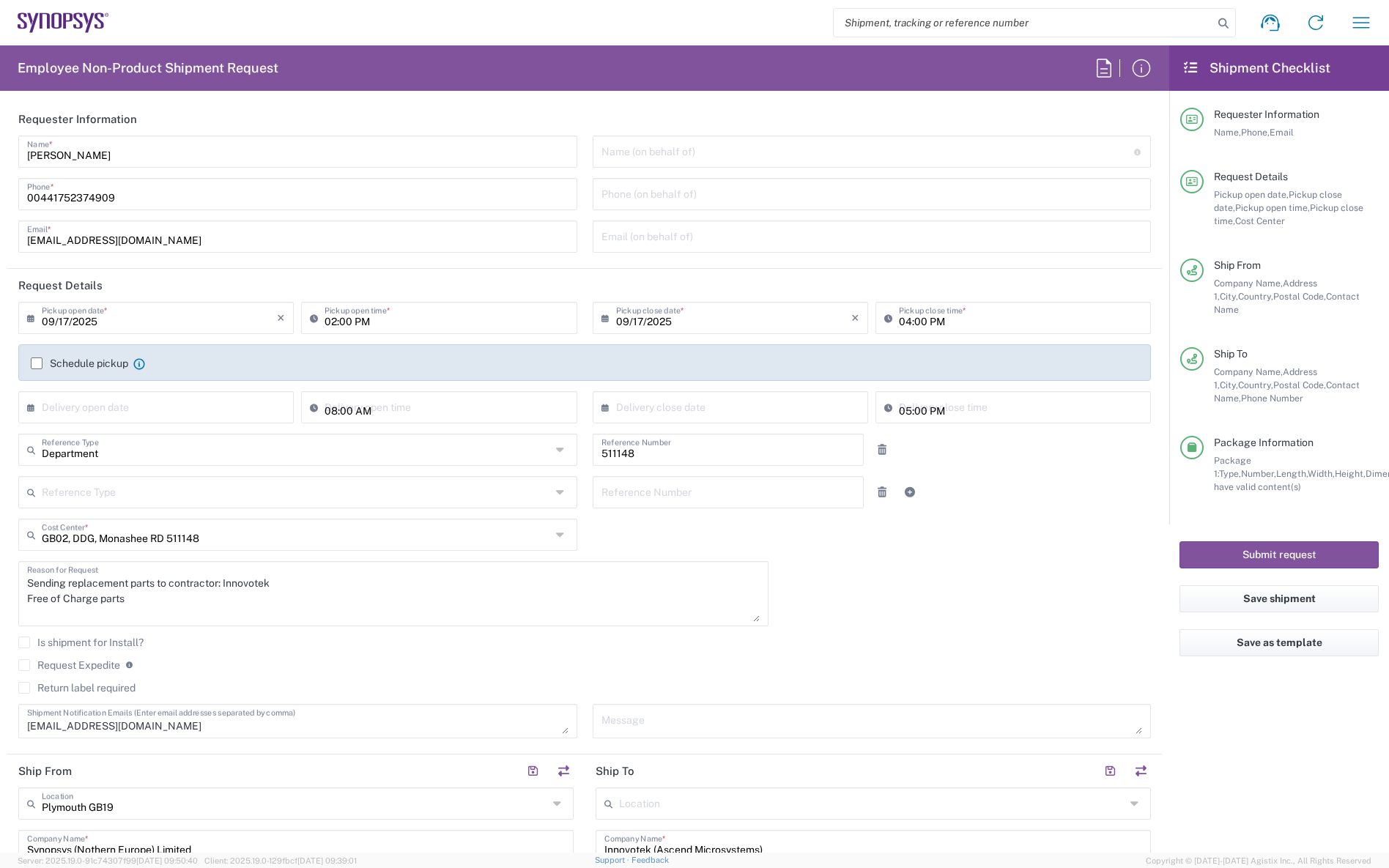
click at [310, 316] on icon at bounding box center [316, 317] width 15 height 23
click at [310, 316] on icon at bounding box center [316, 317] width 15 height 23
click at [328, 322] on input "02:00 PM" at bounding box center [446, 317] width 243 height 26
click at [357, 320] on input "10:00 PM" at bounding box center [446, 317] width 243 height 26
type input "10:00 AM"
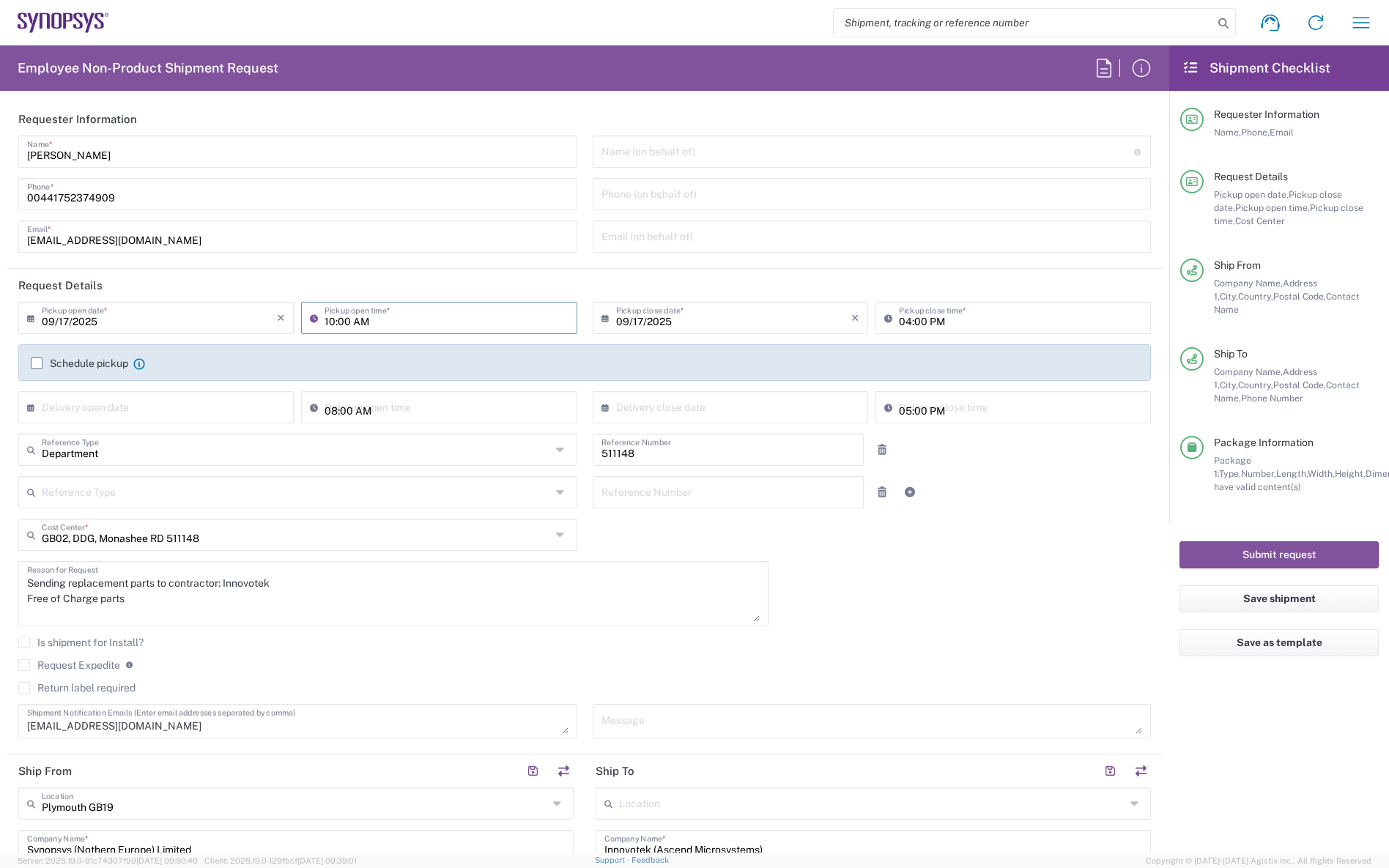
click at [780, 315] on input "09/17/2025" at bounding box center [734, 317] width 235 height 26
click at [782, 314] on input "09/17/2025" at bounding box center [734, 317] width 235 height 26
click at [898, 612] on div "[DATE] × Pickup open date * Cancel Apply 10:00 AM Pickup open time * [DATE] × P…" at bounding box center [585, 525] width 1149 height 447
click at [1253, 541] on button "Submit request" at bounding box center [1279, 555] width 199 height 27
